Goal: Transaction & Acquisition: Purchase product/service

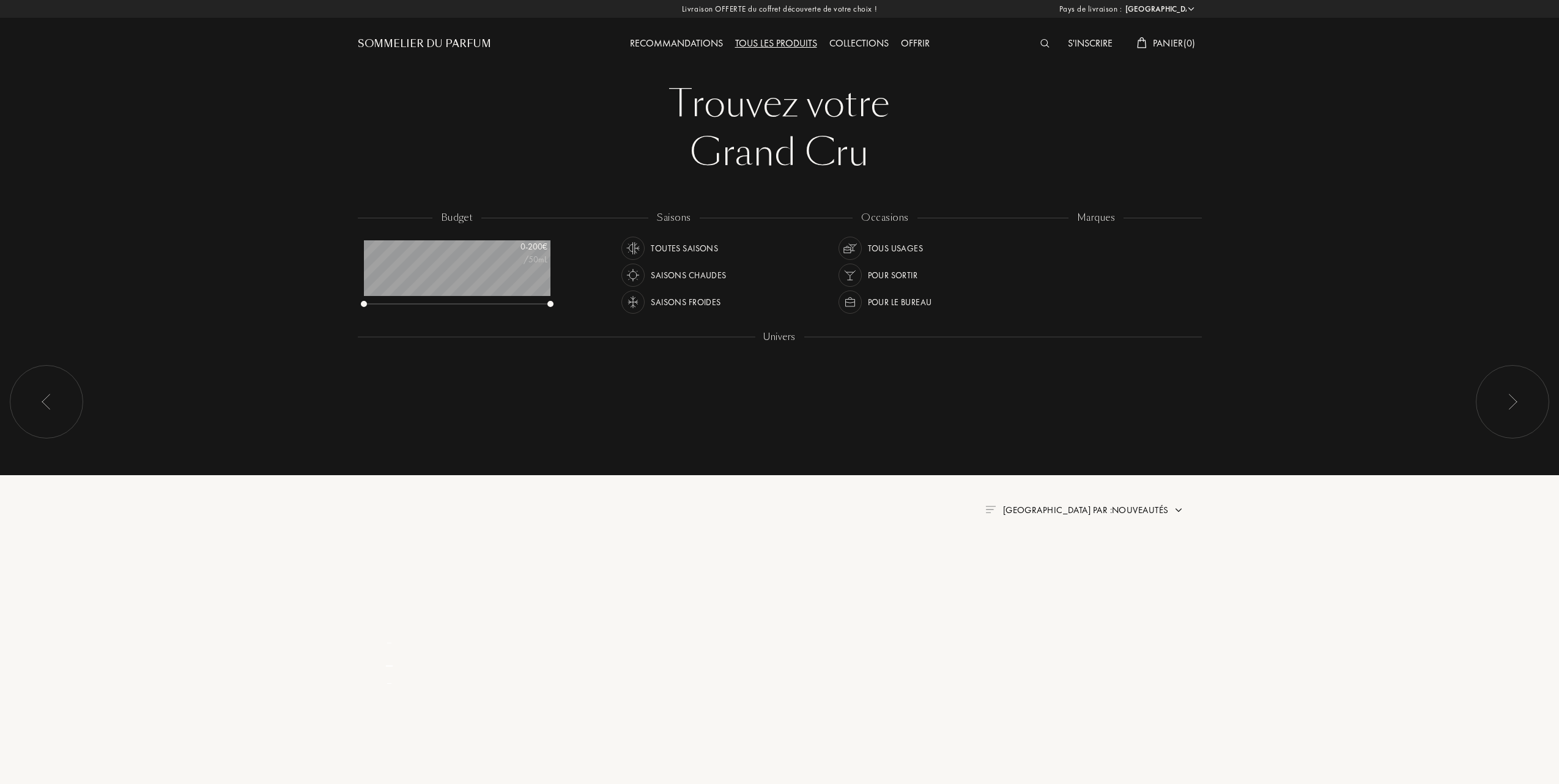
select select "FR"
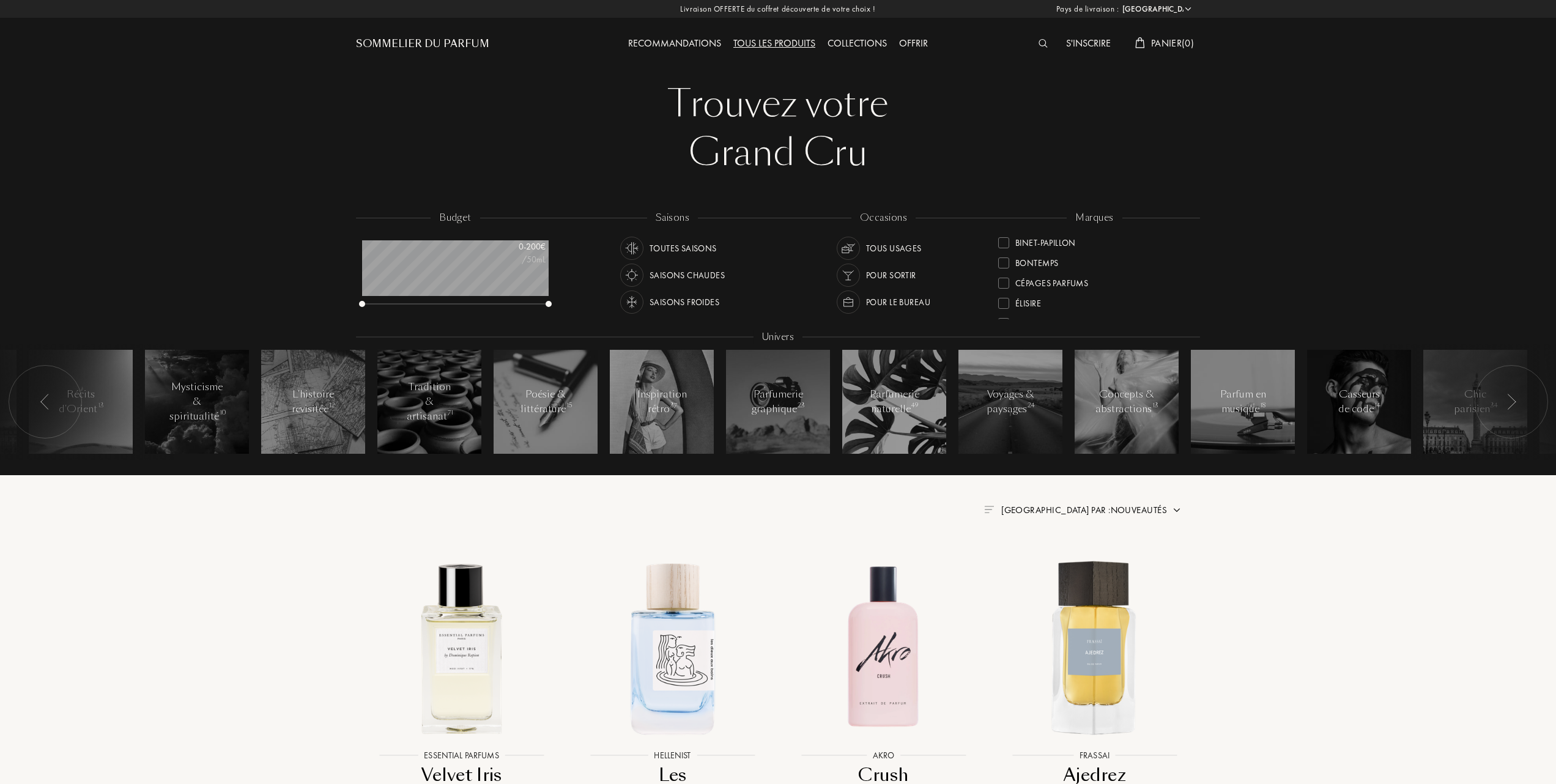
scroll to position [163, 0]
click at [1001, 301] on div at bounding box center [1003, 302] width 11 height 11
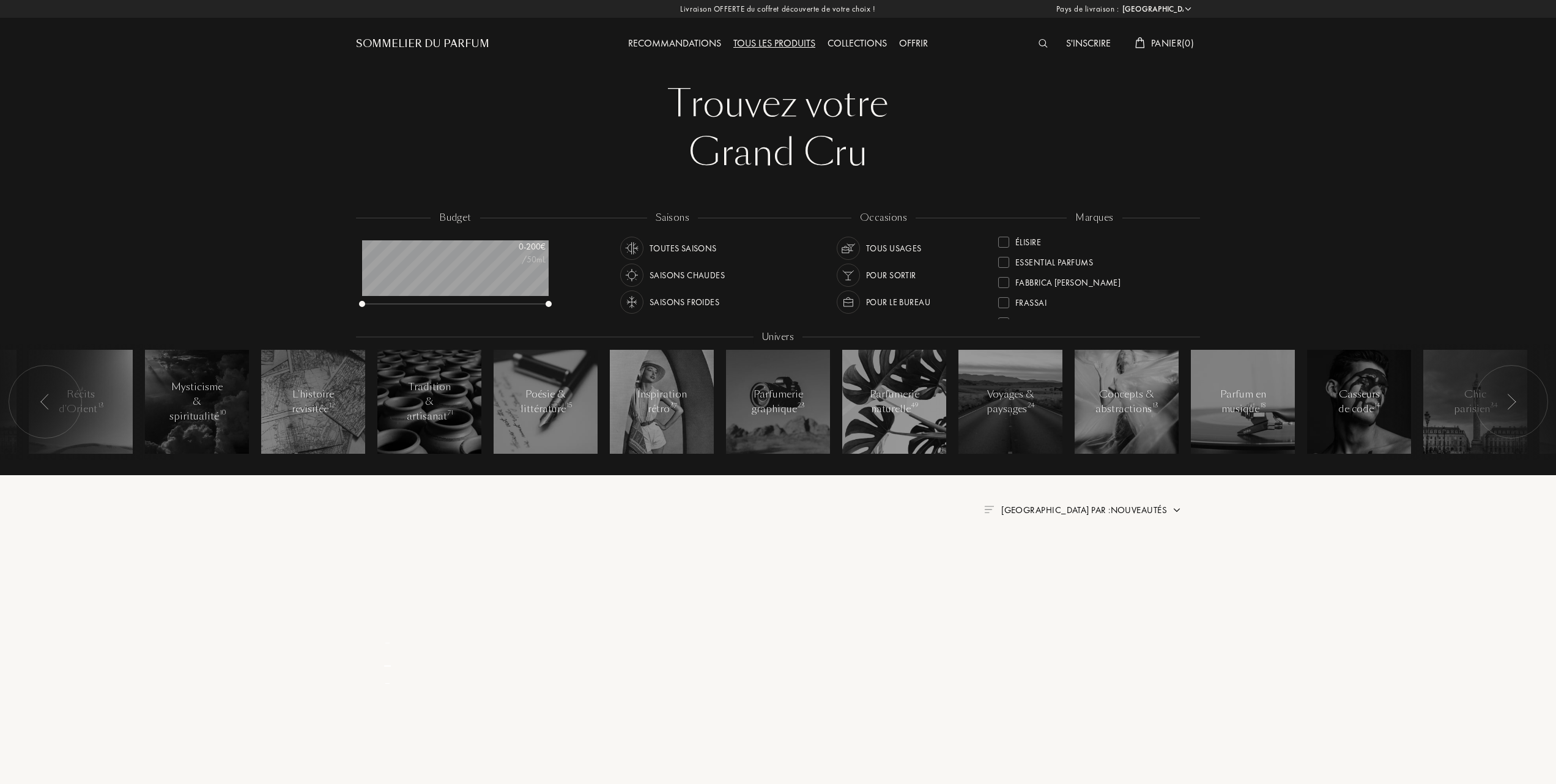
scroll to position [0, 0]
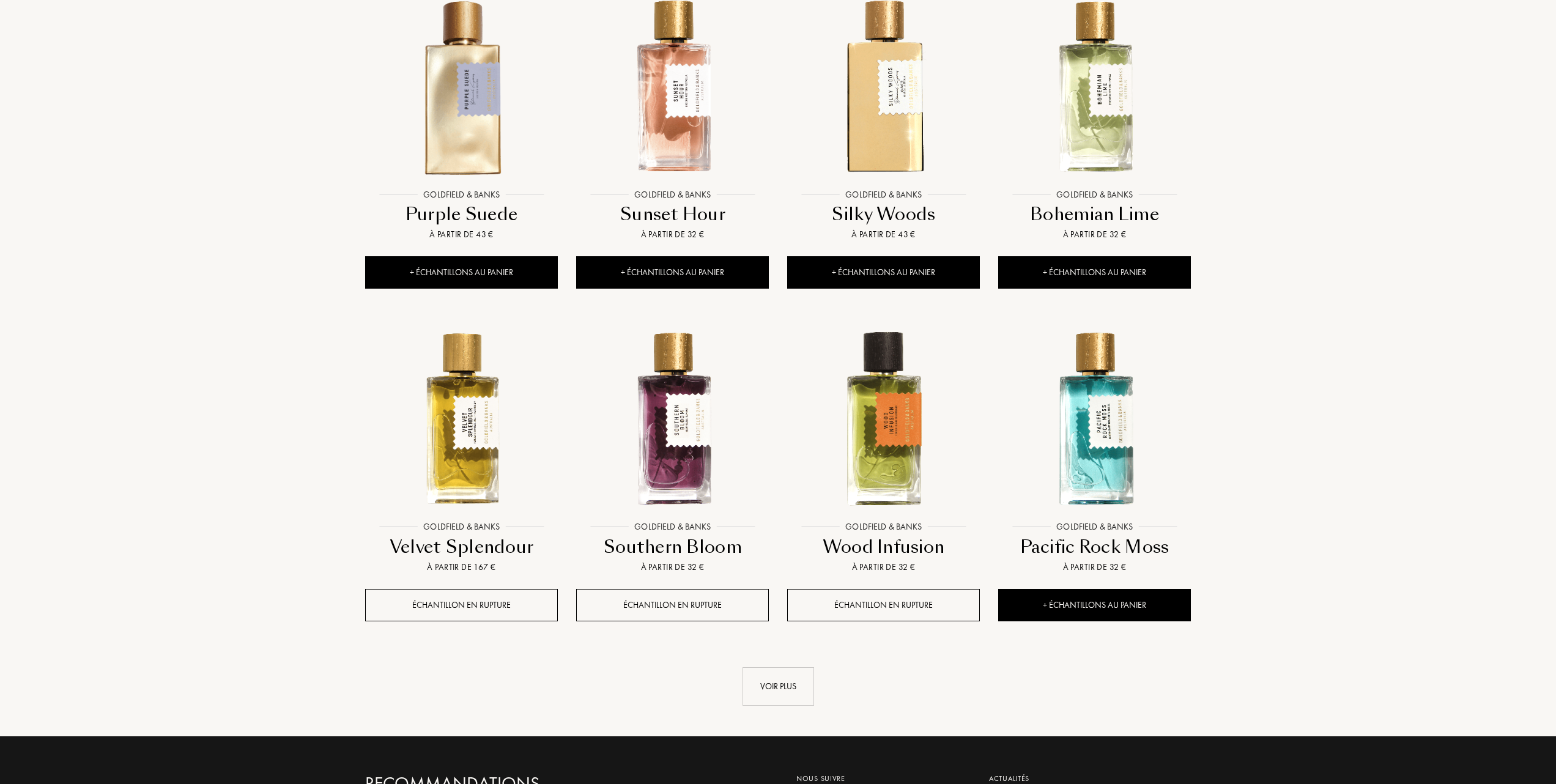
scroll to position [896, 0]
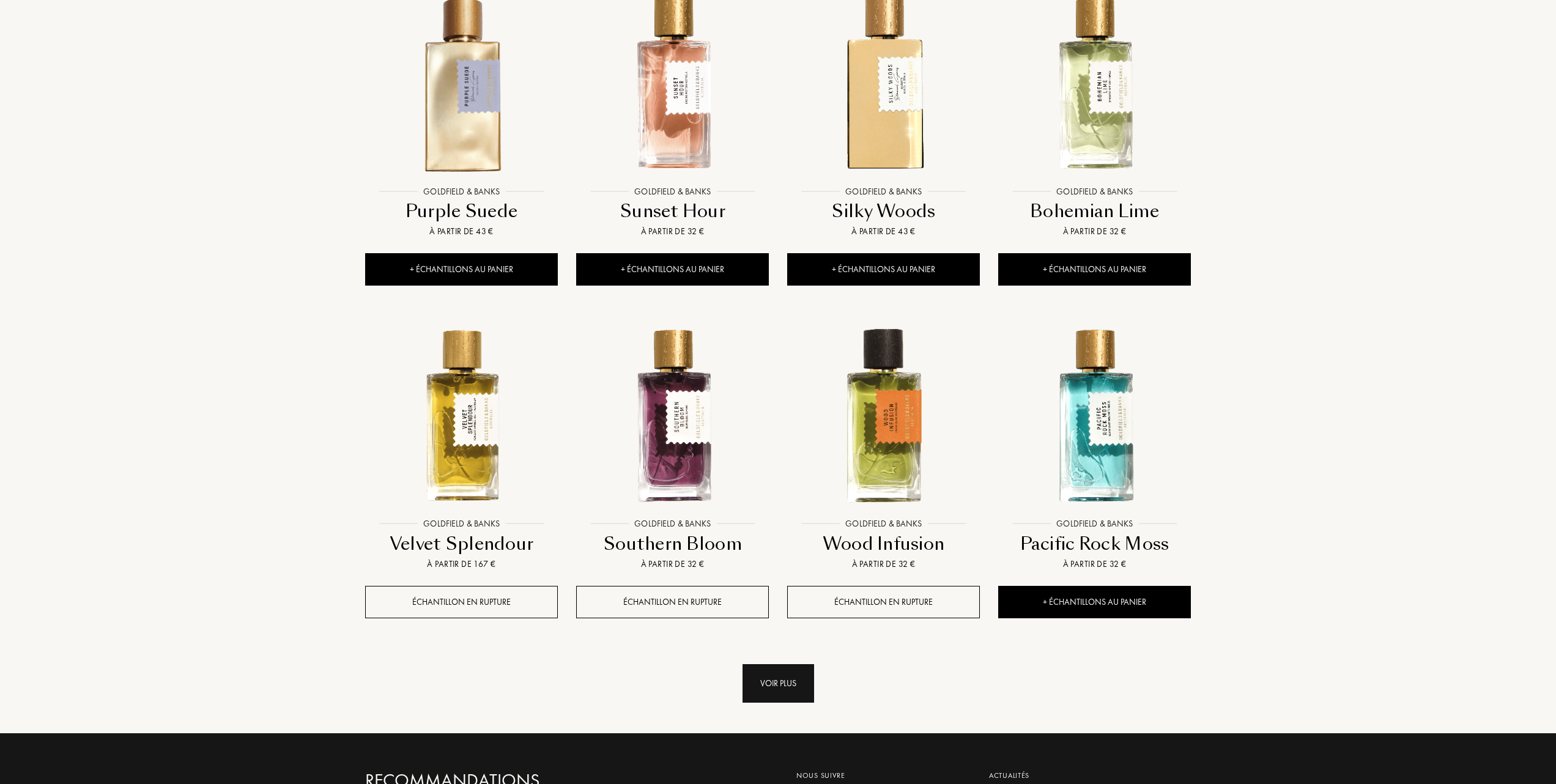
click at [781, 683] on div "Voir plus" at bounding box center [778, 683] width 72 height 39
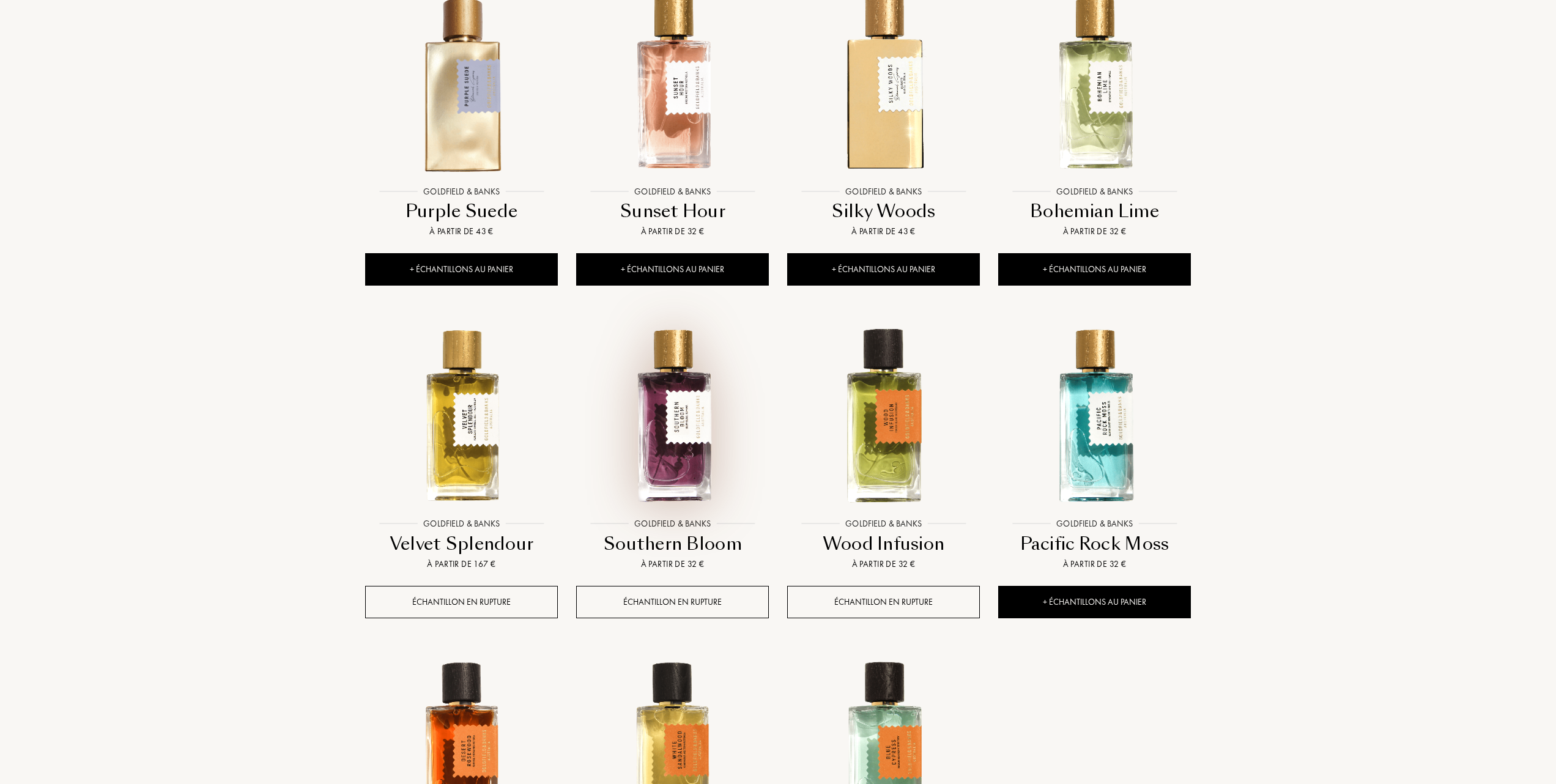
click at [679, 446] on img at bounding box center [672, 415] width 190 height 190
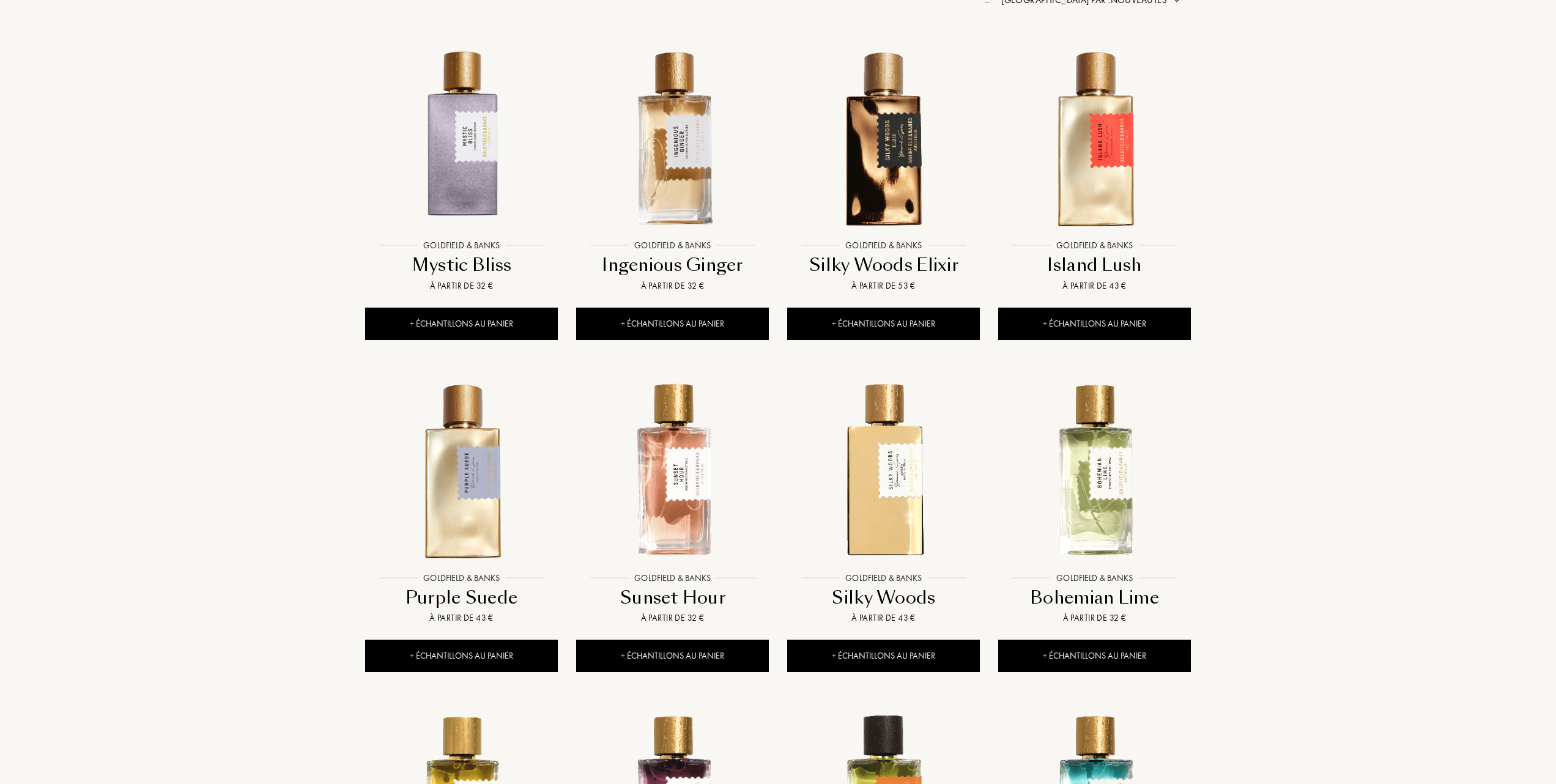
scroll to position [407, 0]
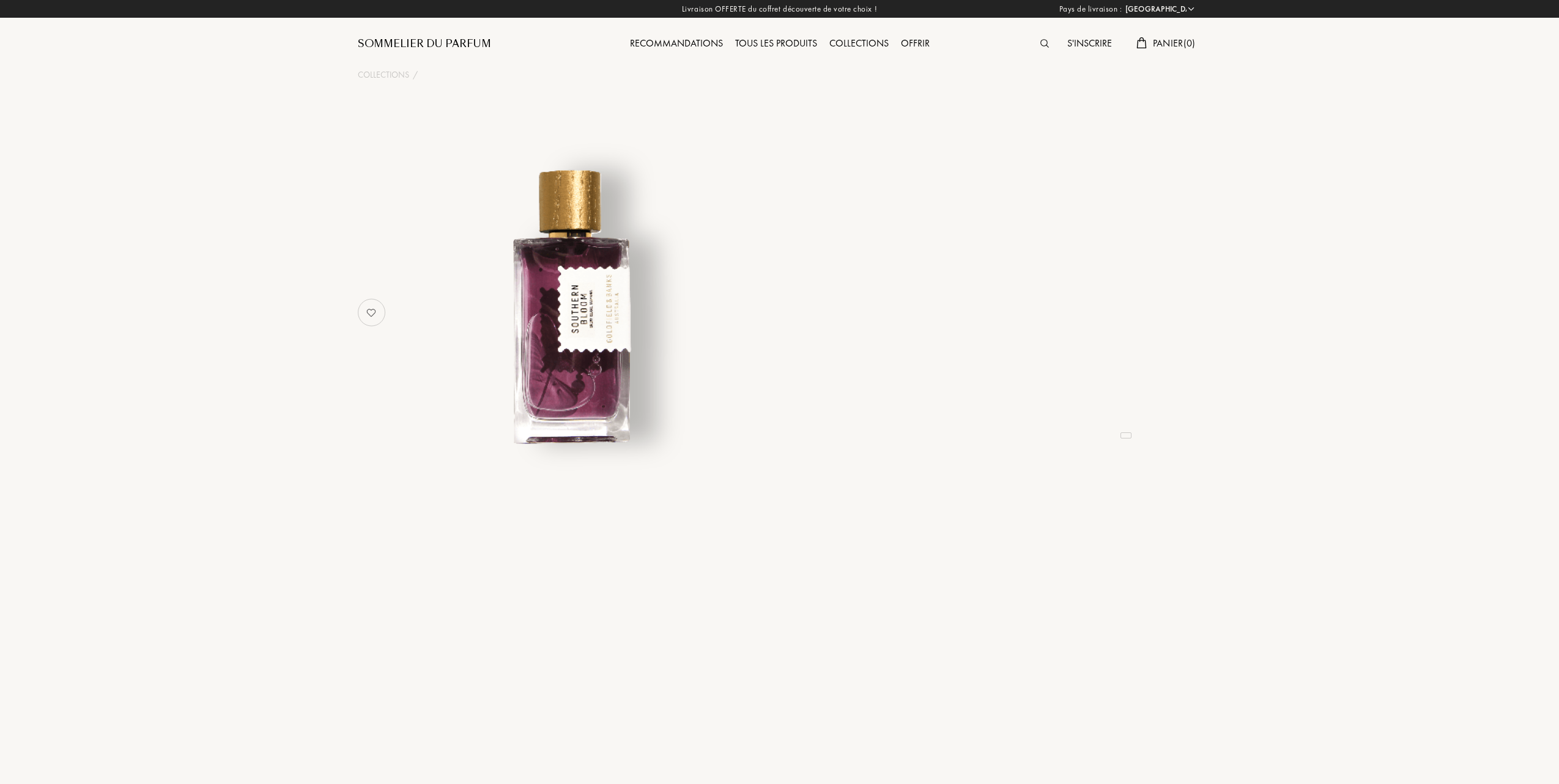
select select "FR"
